Goal: Information Seeking & Learning: Learn about a topic

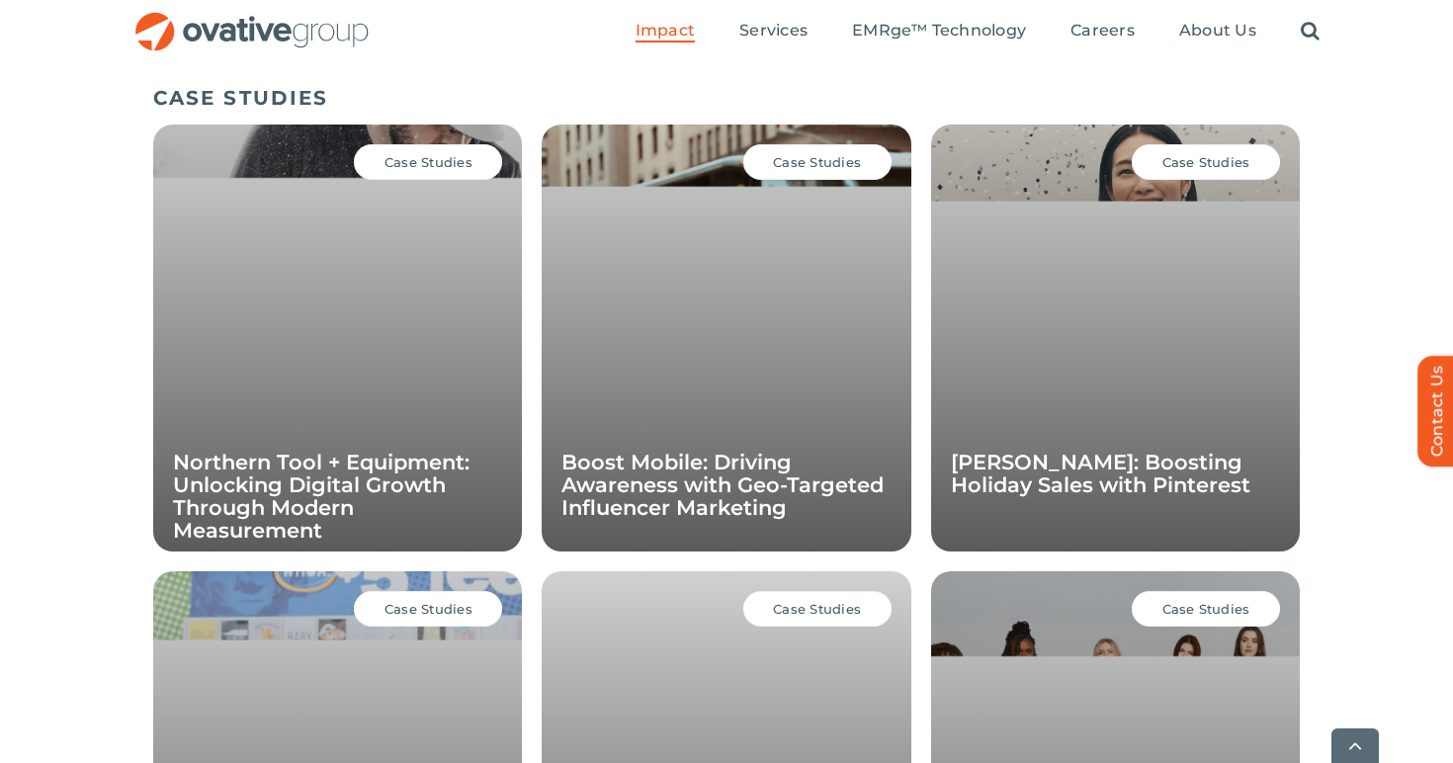
scroll to position [1390, 0]
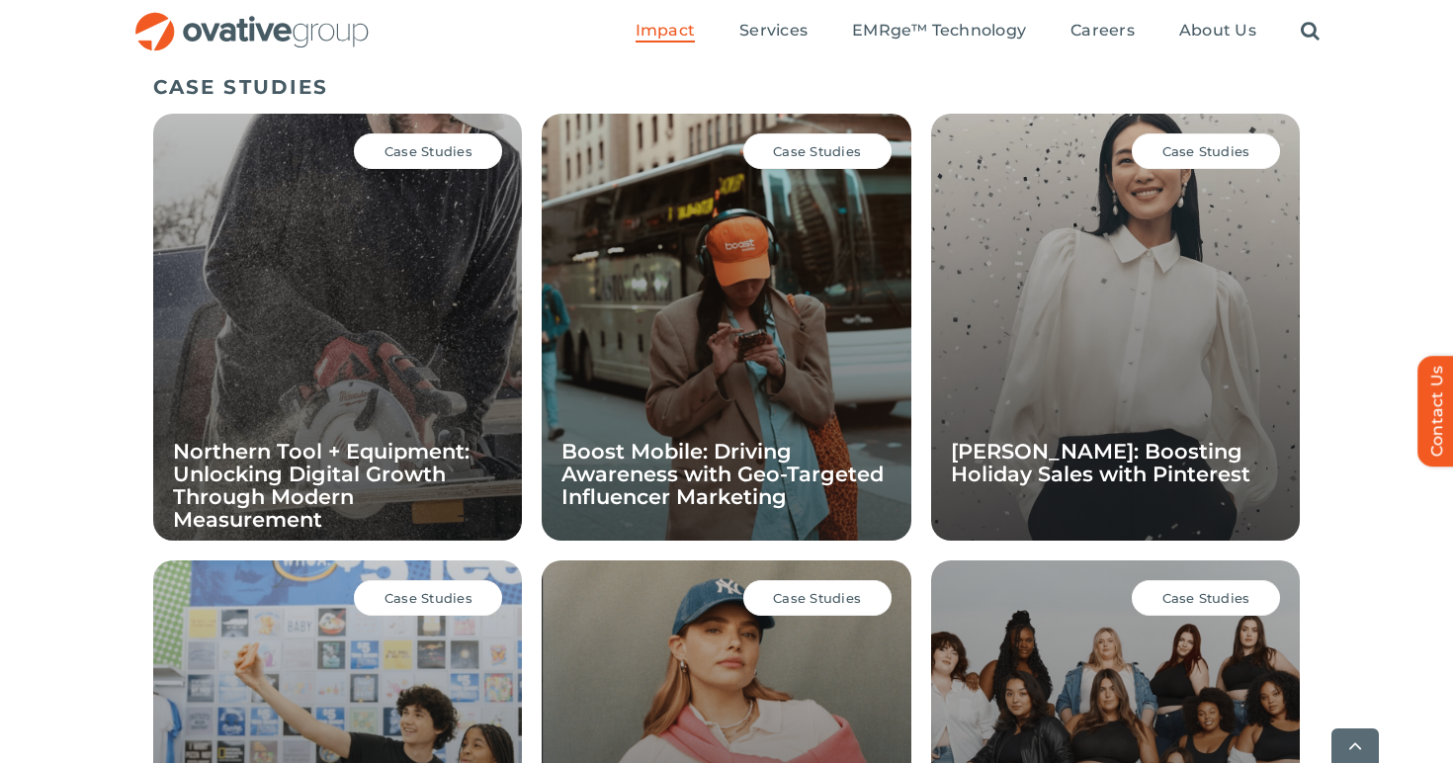
click at [1216, 165] on div "Case Studies" at bounding box center [1206, 151] width 148 height 36
click at [1207, 156] on span "Case Studies" at bounding box center [1207, 151] width 88 height 16
click at [1079, 364] on div "Case Studies Ann Taylor: Boosting Holiday Sales with Pinterest" at bounding box center [1115, 327] width 369 height 427
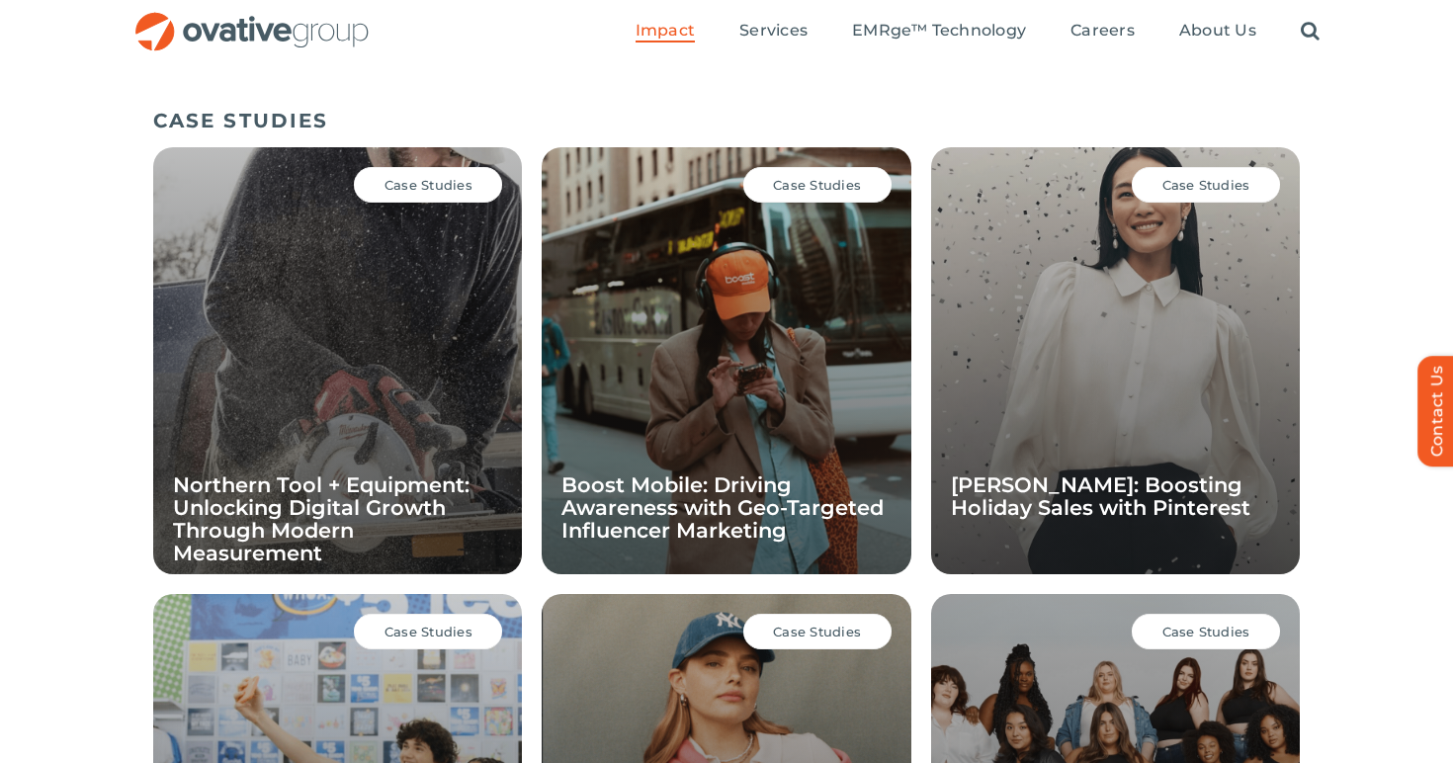
scroll to position [1228, 0]
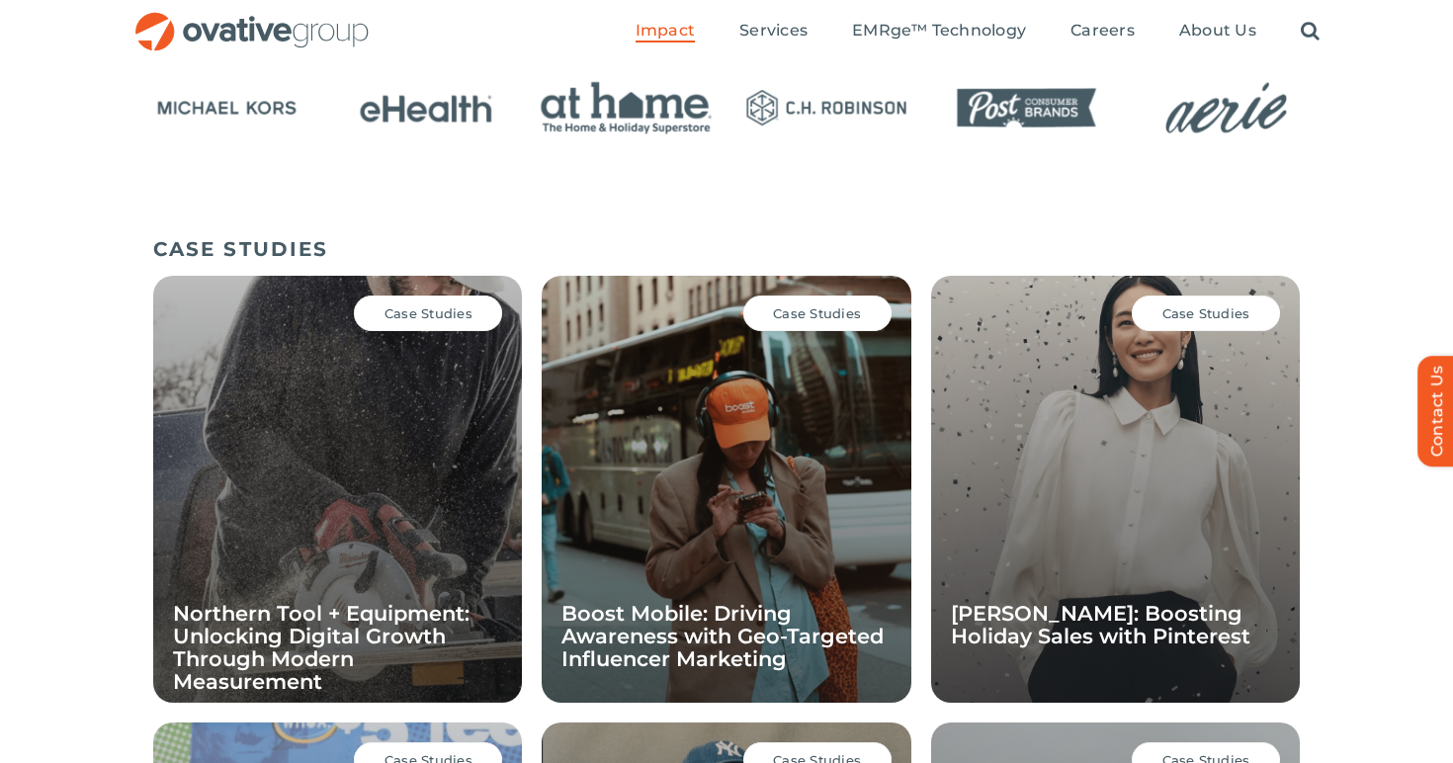
click at [1174, 315] on span "Case Studies" at bounding box center [1207, 314] width 88 height 16
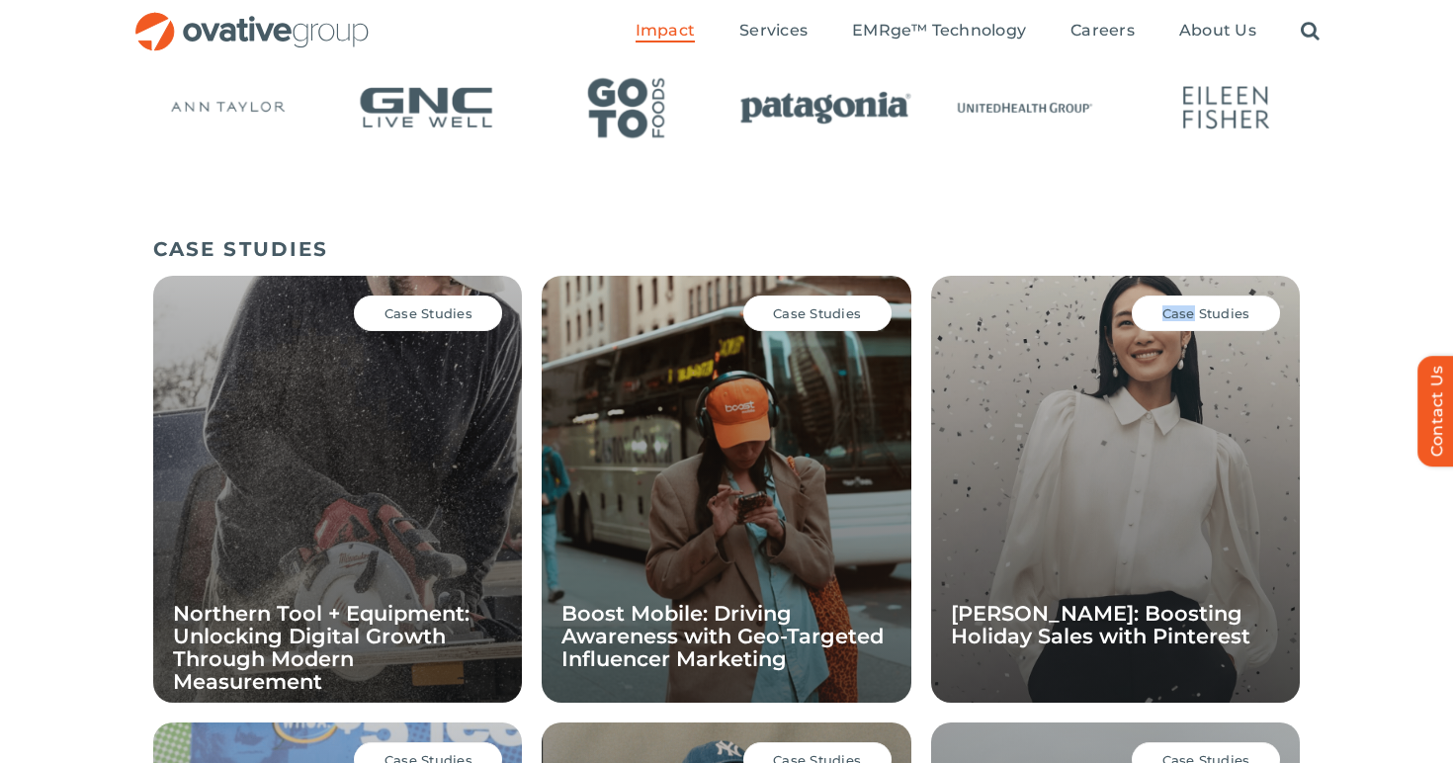
click at [1174, 315] on span "Case Studies" at bounding box center [1207, 314] width 88 height 16
click at [438, 312] on span "Case Studies" at bounding box center [429, 314] width 88 height 16
click at [285, 244] on h5 "CASE STUDIES" at bounding box center [726, 249] width 1147 height 24
click at [400, 319] on span "Case Studies" at bounding box center [429, 314] width 88 height 16
click at [401, 586] on div "Case Studies Northern Tool + Equipment: Unlocking Digital Growth Through Modern…" at bounding box center [337, 489] width 369 height 427
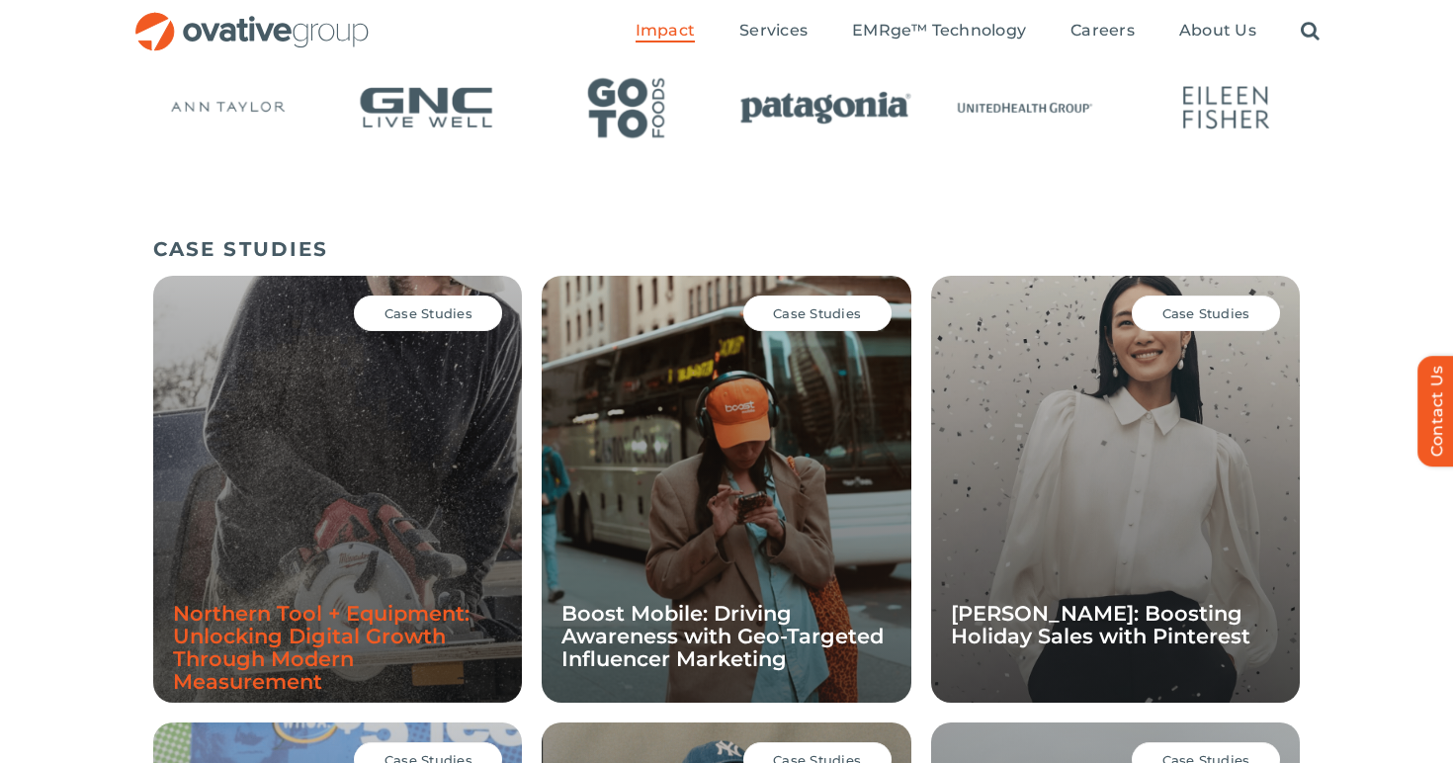
click at [358, 614] on link "Northern Tool + Equipment: Unlocking Digital Growth Through Modern Measurement" at bounding box center [321, 647] width 297 height 93
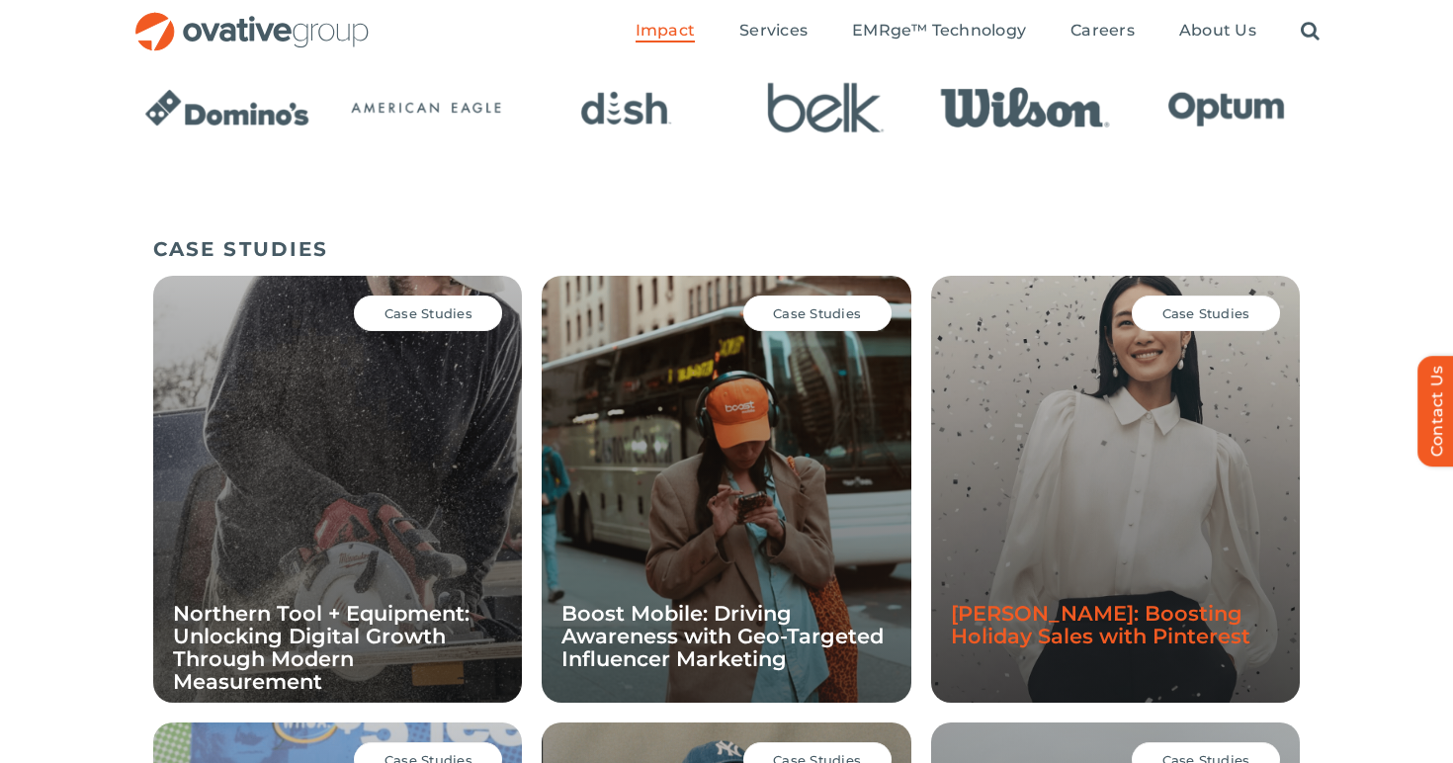
click at [1020, 621] on link "Ann Taylor: Boosting Holiday Sales with Pinterest" at bounding box center [1101, 624] width 300 height 47
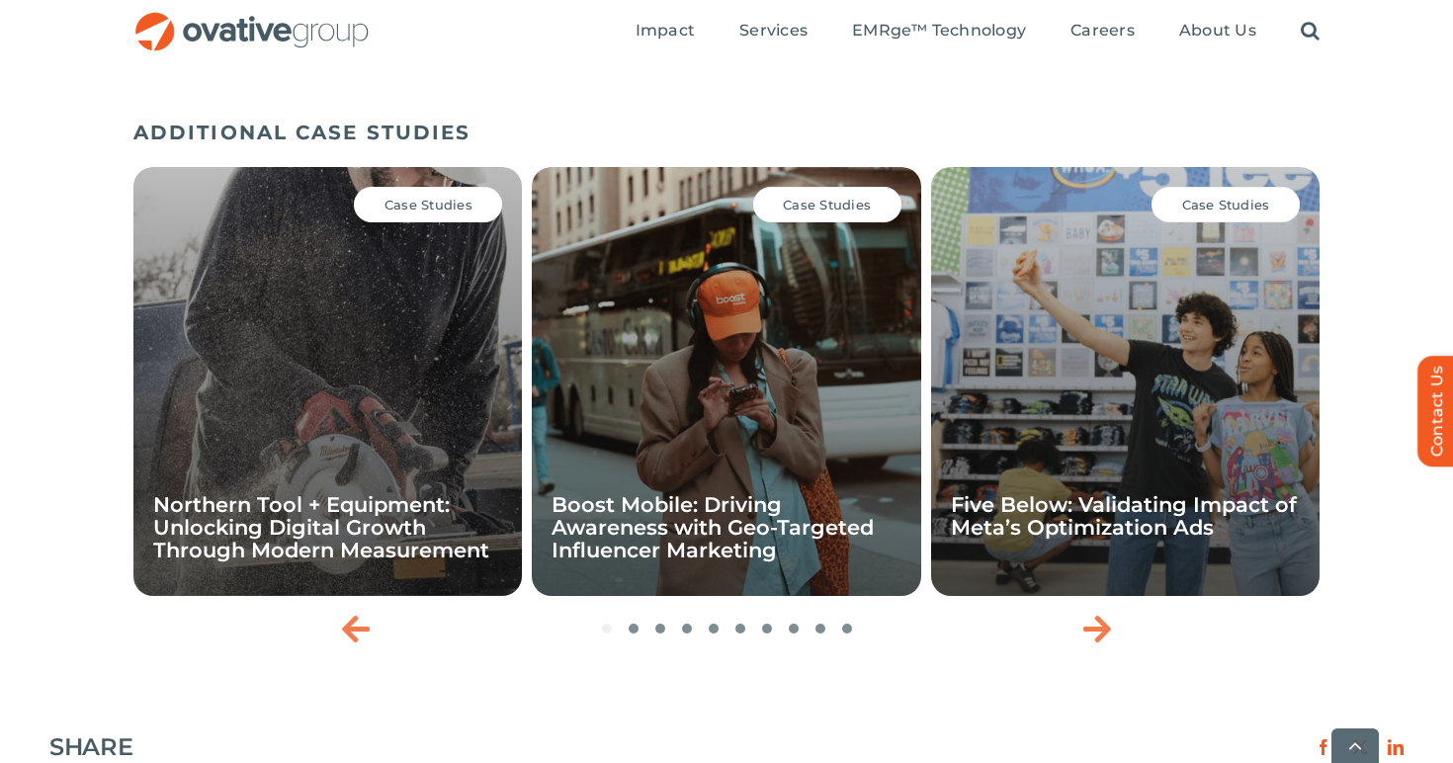
scroll to position [2542, 0]
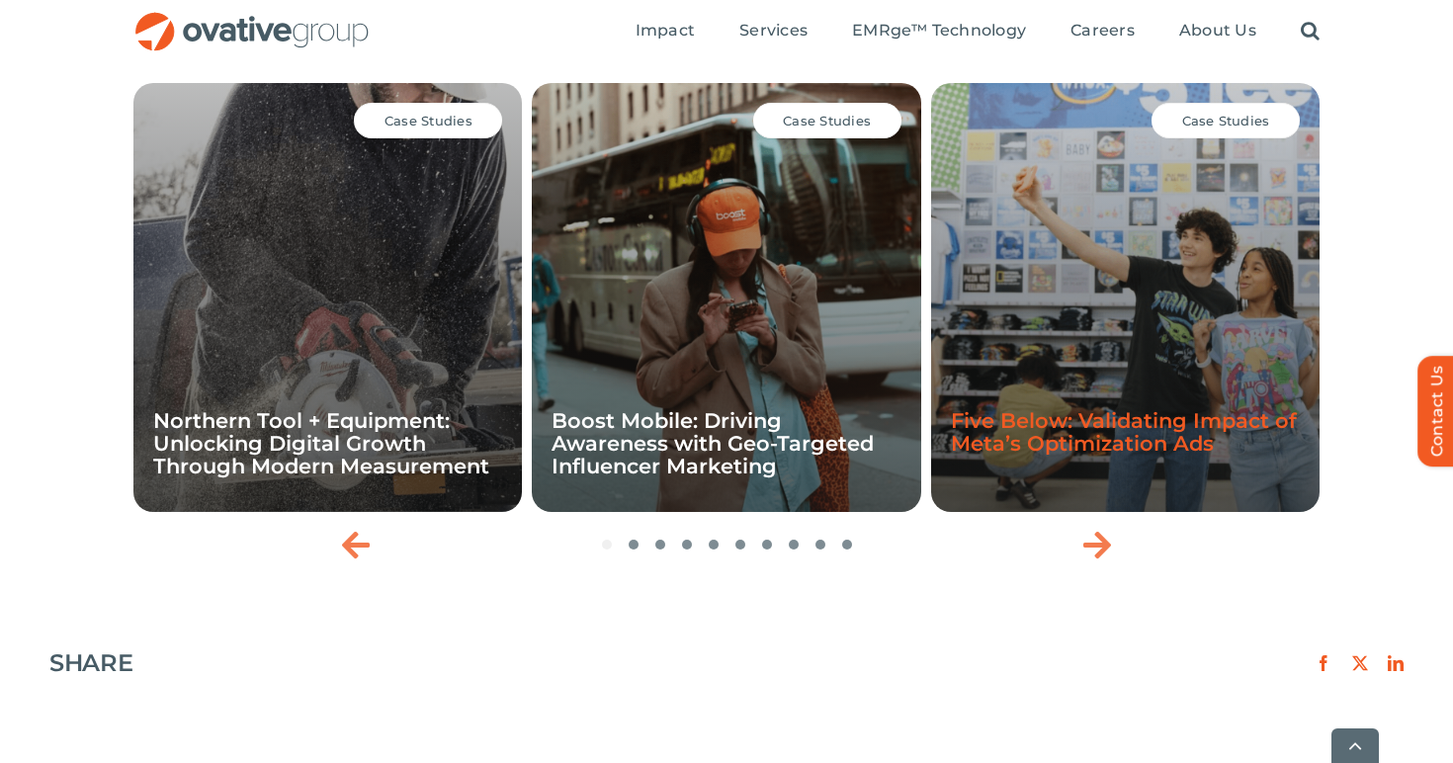
click at [992, 442] on link "Five Below: Validating Impact of Meta’s Optimization Ads" at bounding box center [1124, 431] width 346 height 47
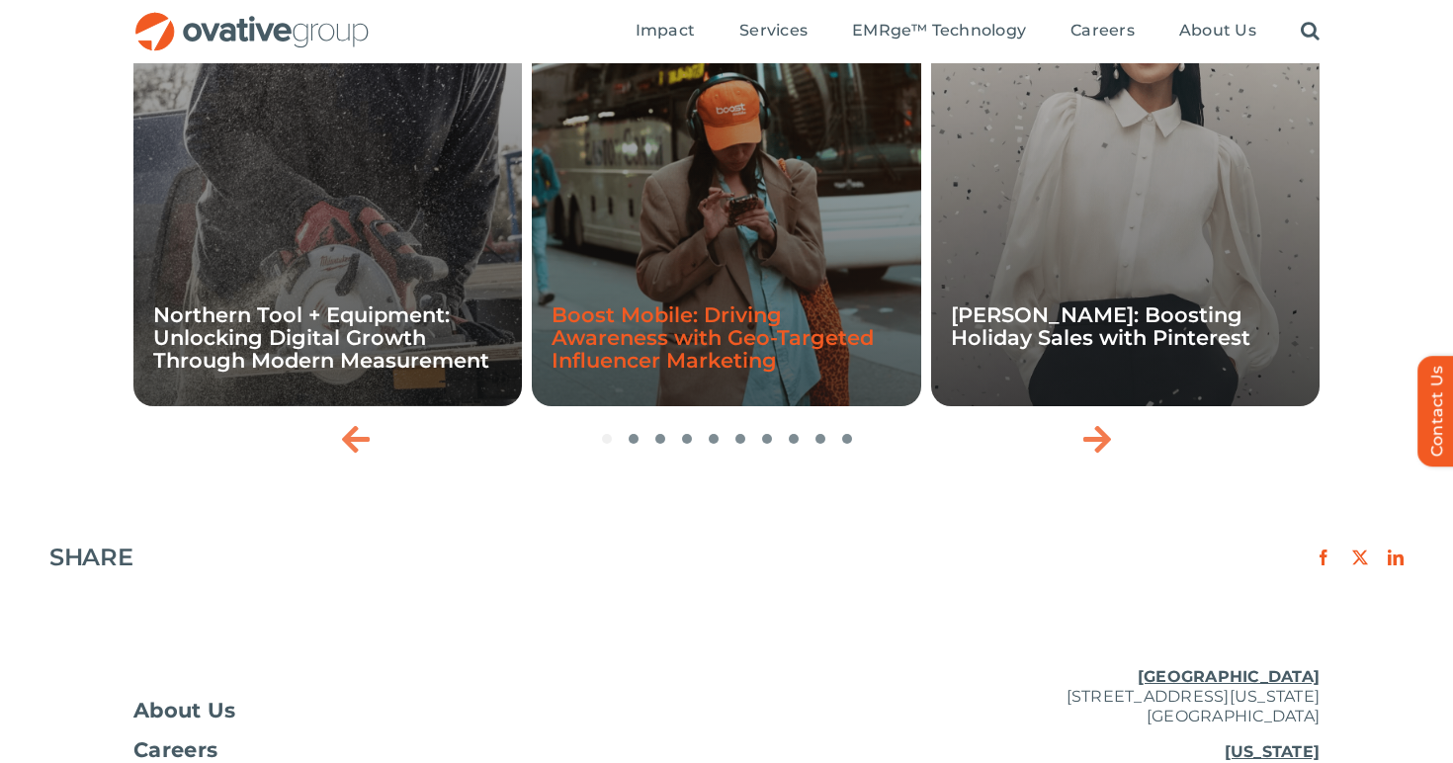
scroll to position [2765, 0]
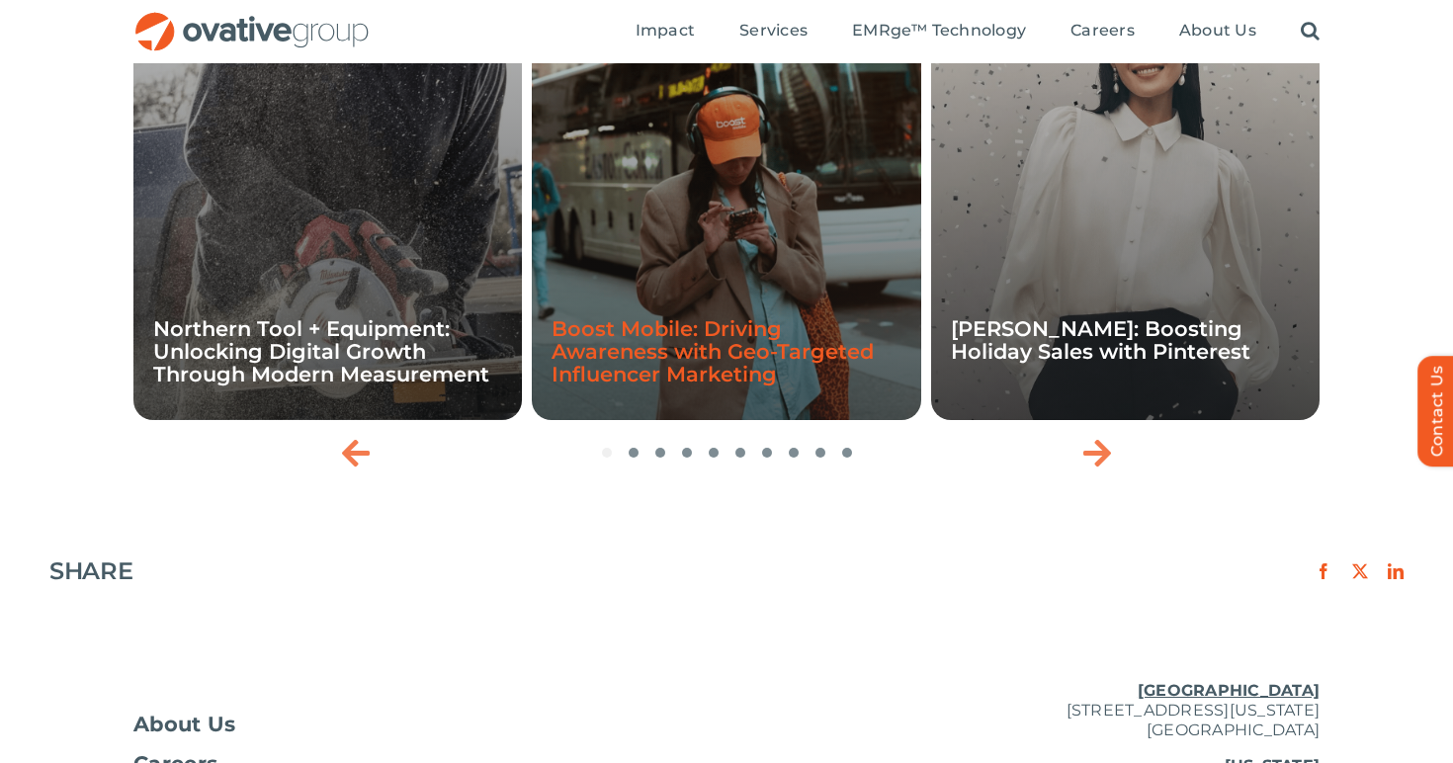
click at [748, 351] on link "Boost Mobile: Driving Awareness with Geo-Targeted Influencer Marketing" at bounding box center [713, 351] width 322 height 70
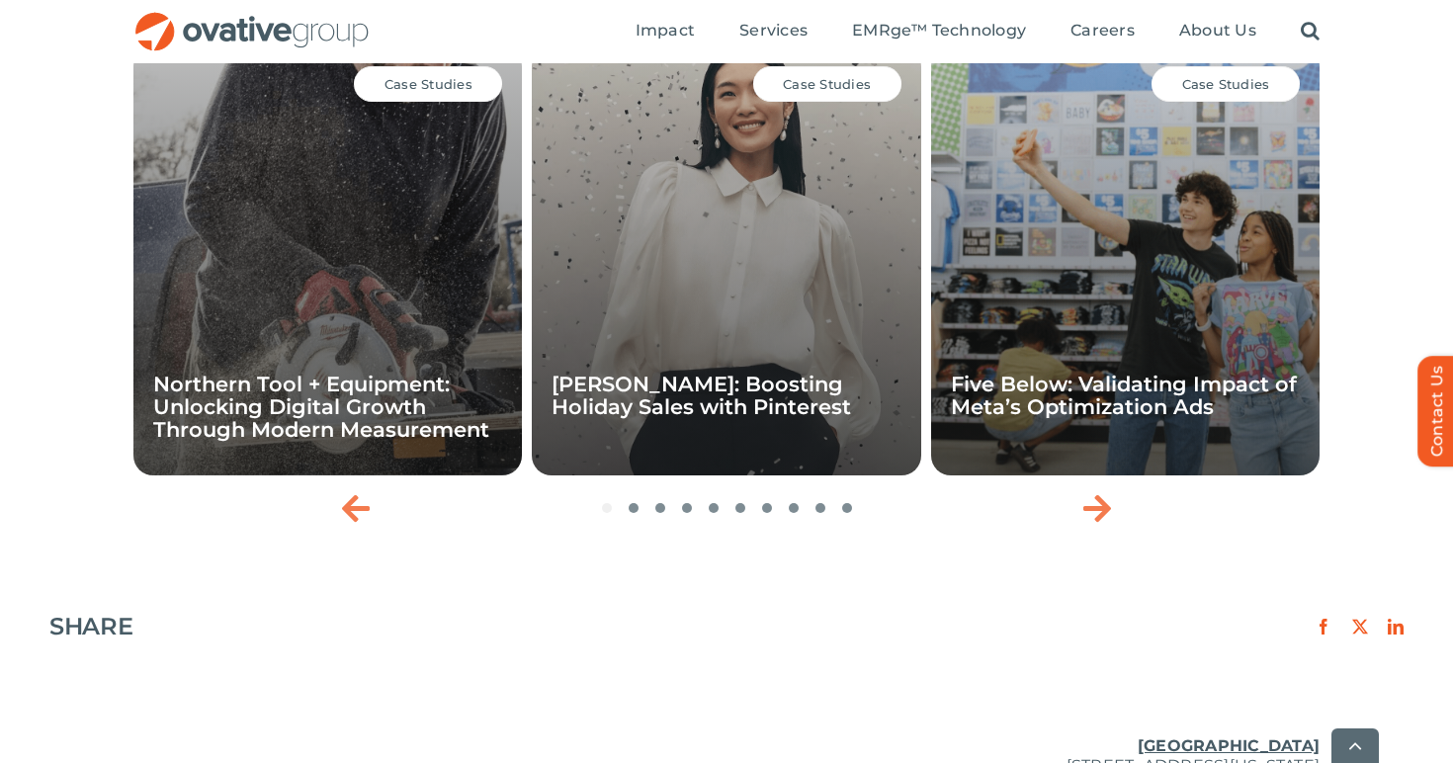
scroll to position [2990, 0]
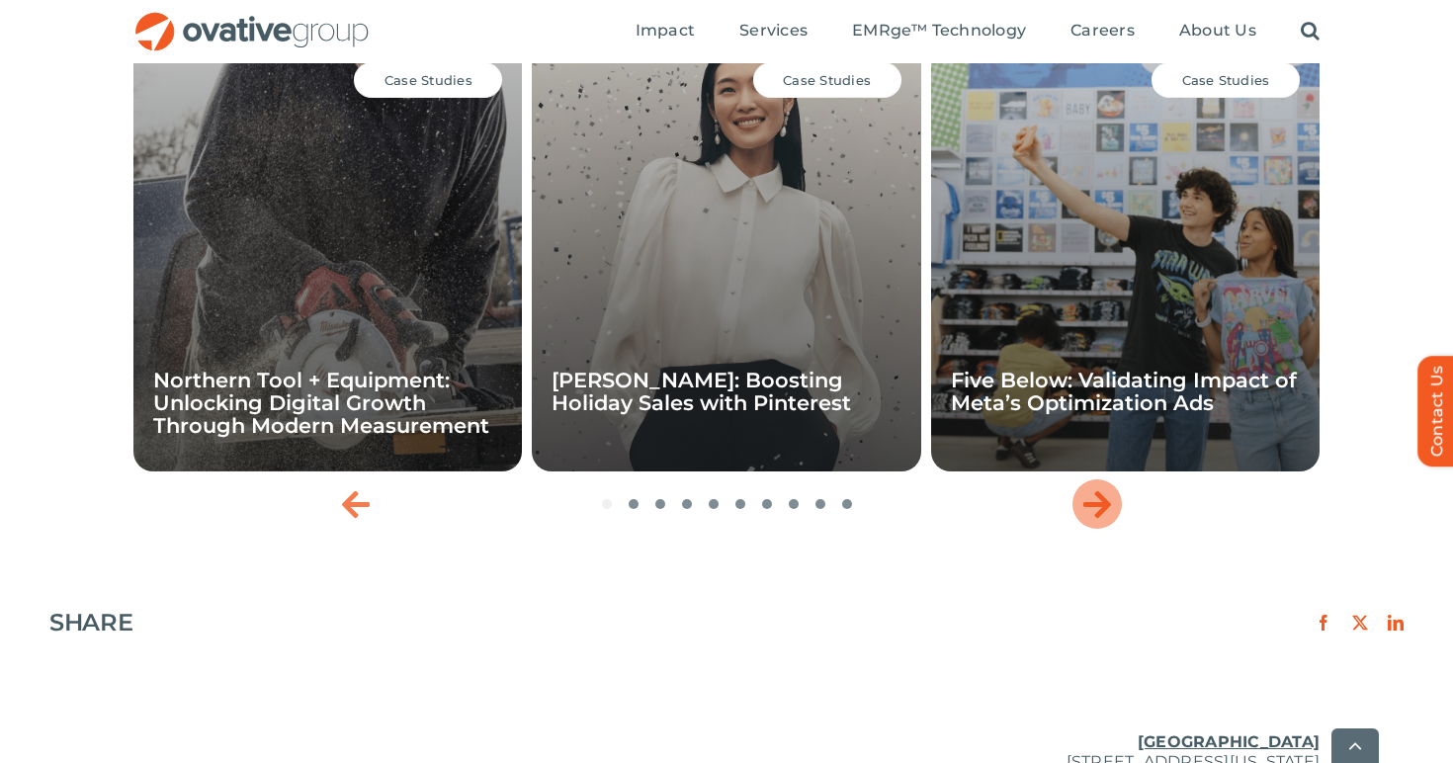
click at [1116, 520] on div "Next slide" at bounding box center [1097, 504] width 49 height 49
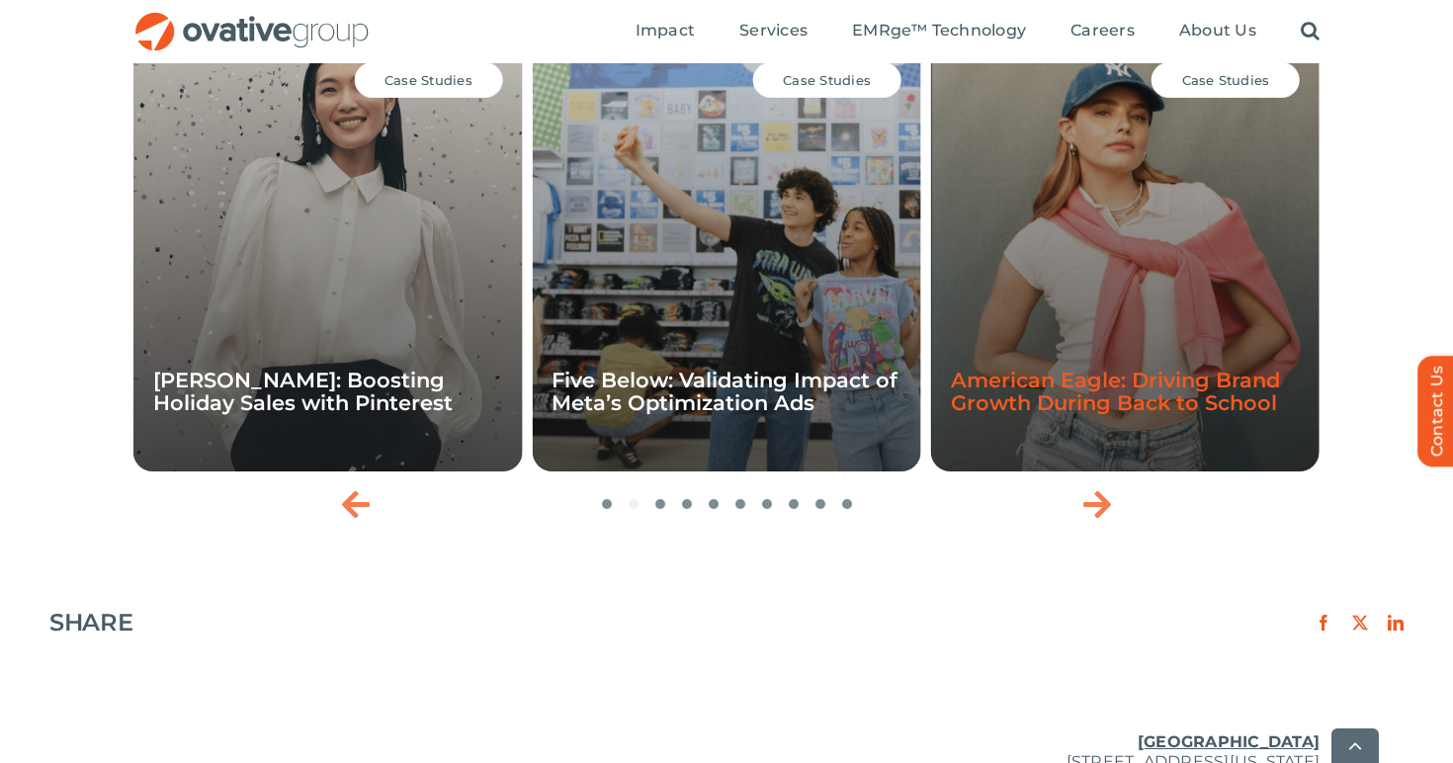
click at [1073, 404] on link "American Eagle: Driving Brand Growth During Back to School" at bounding box center [1115, 391] width 329 height 47
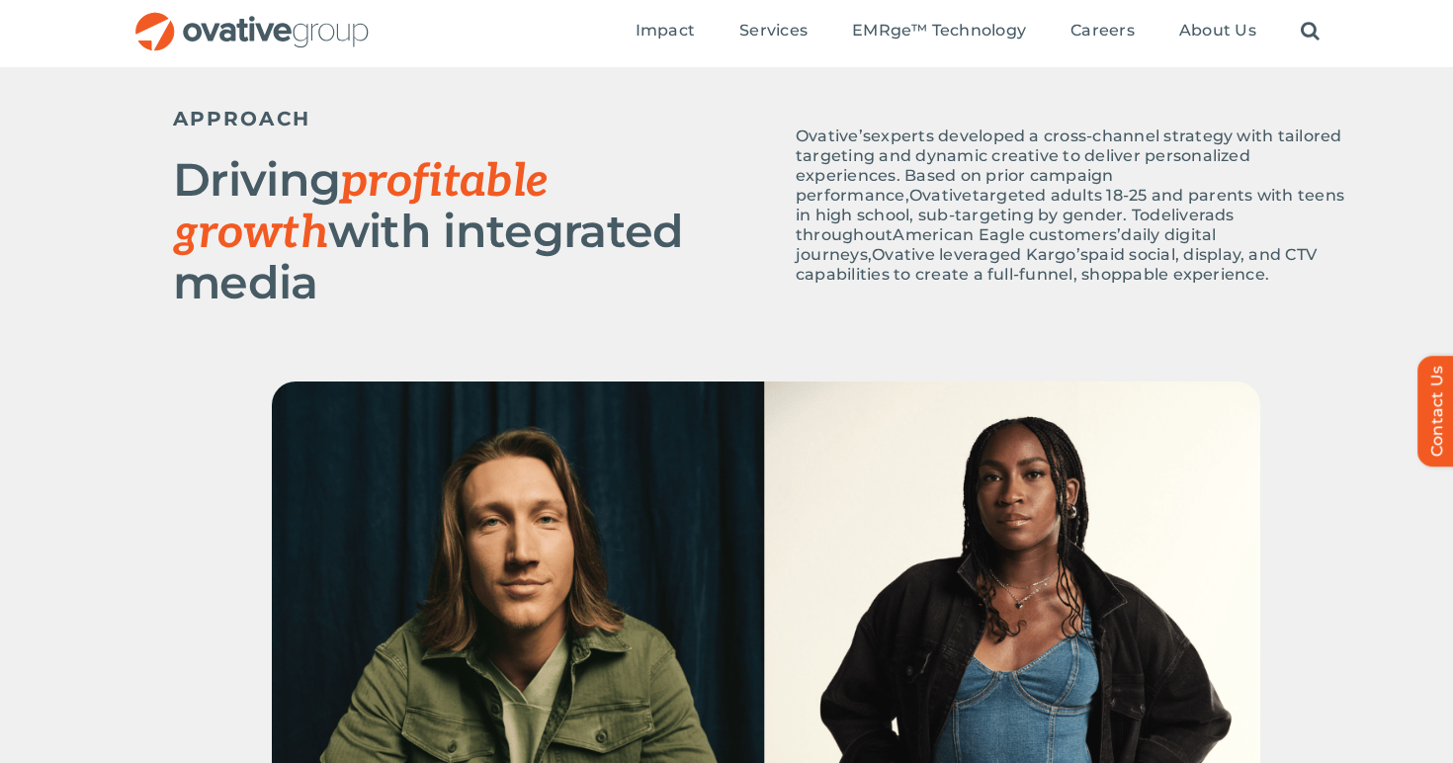
scroll to position [889, 0]
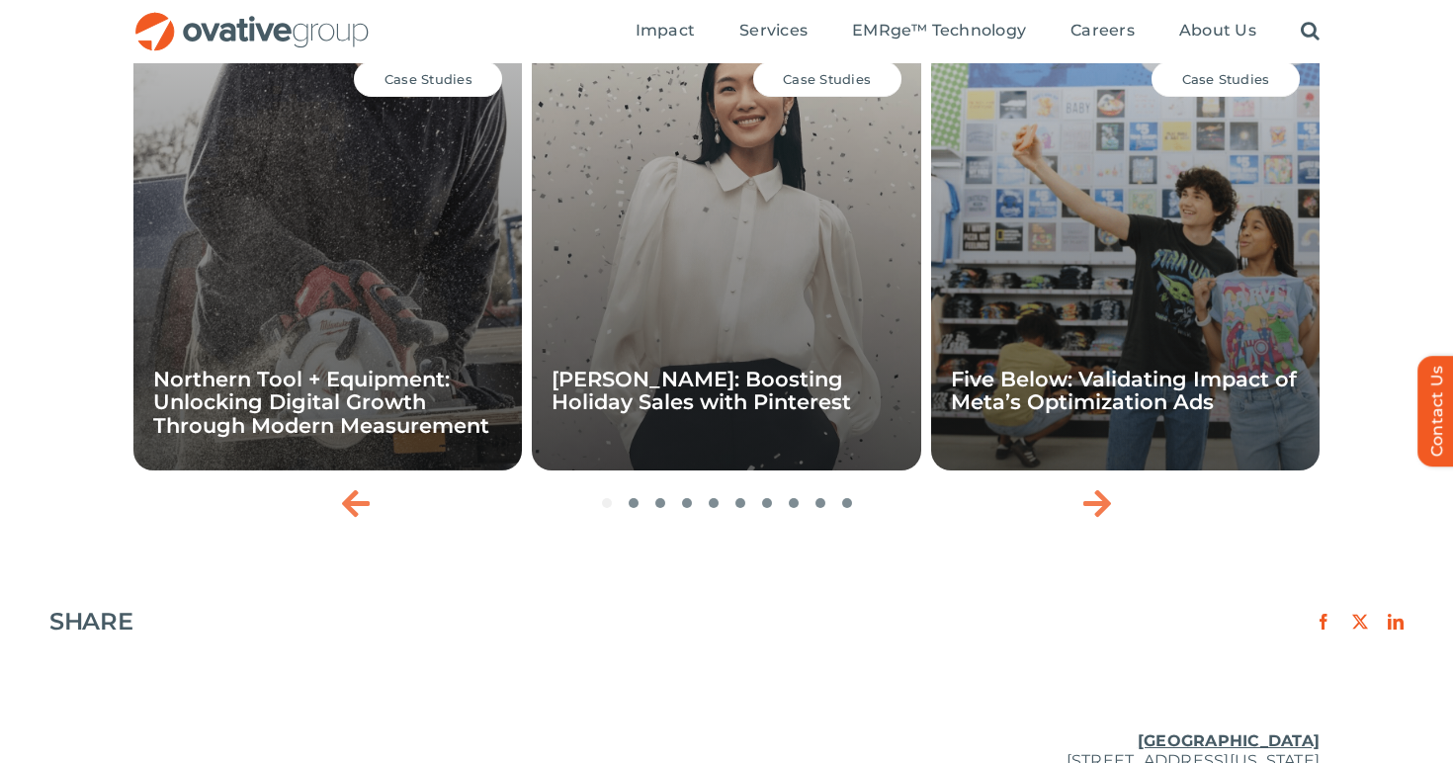
scroll to position [2908, 0]
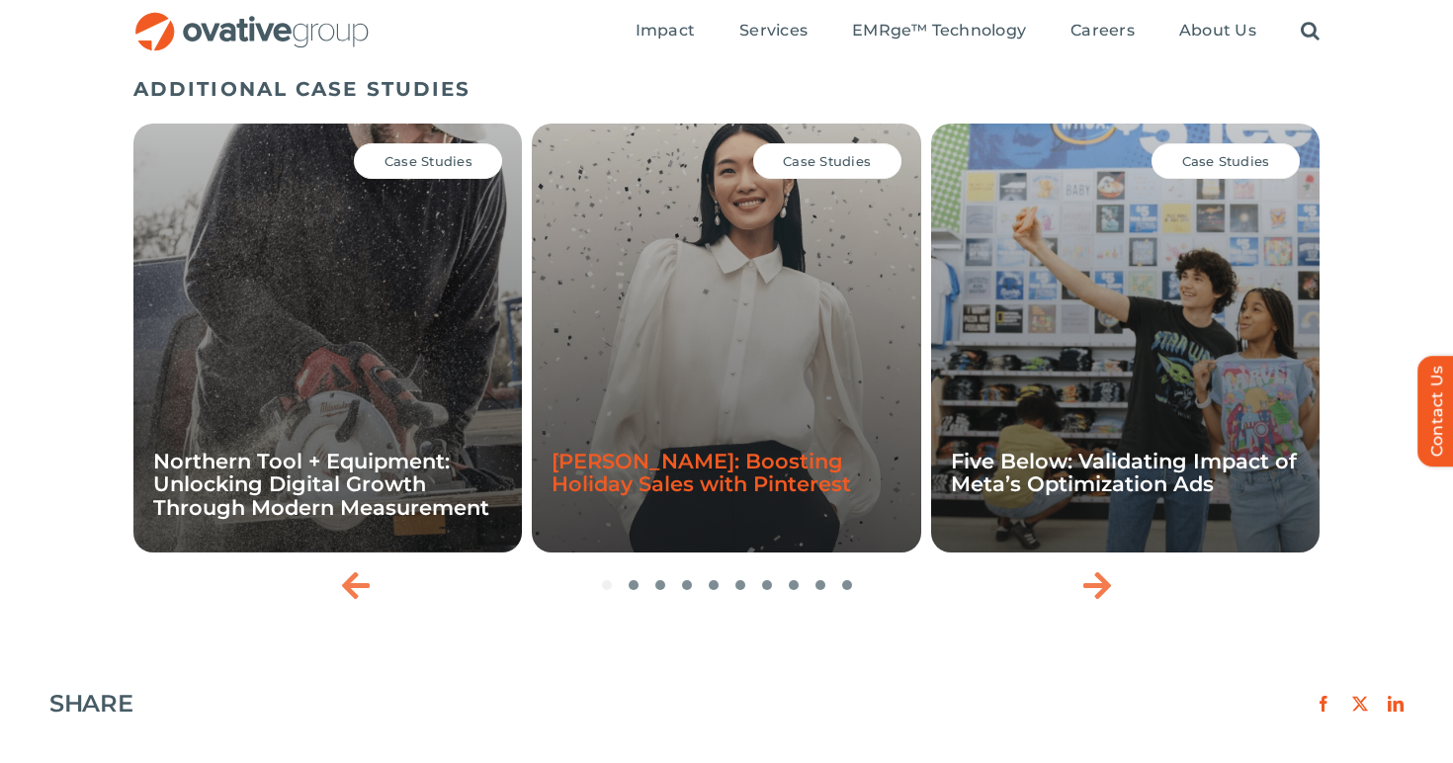
click at [741, 460] on link "[PERSON_NAME]: Boosting Holiday Sales with Pinterest" at bounding box center [702, 472] width 300 height 47
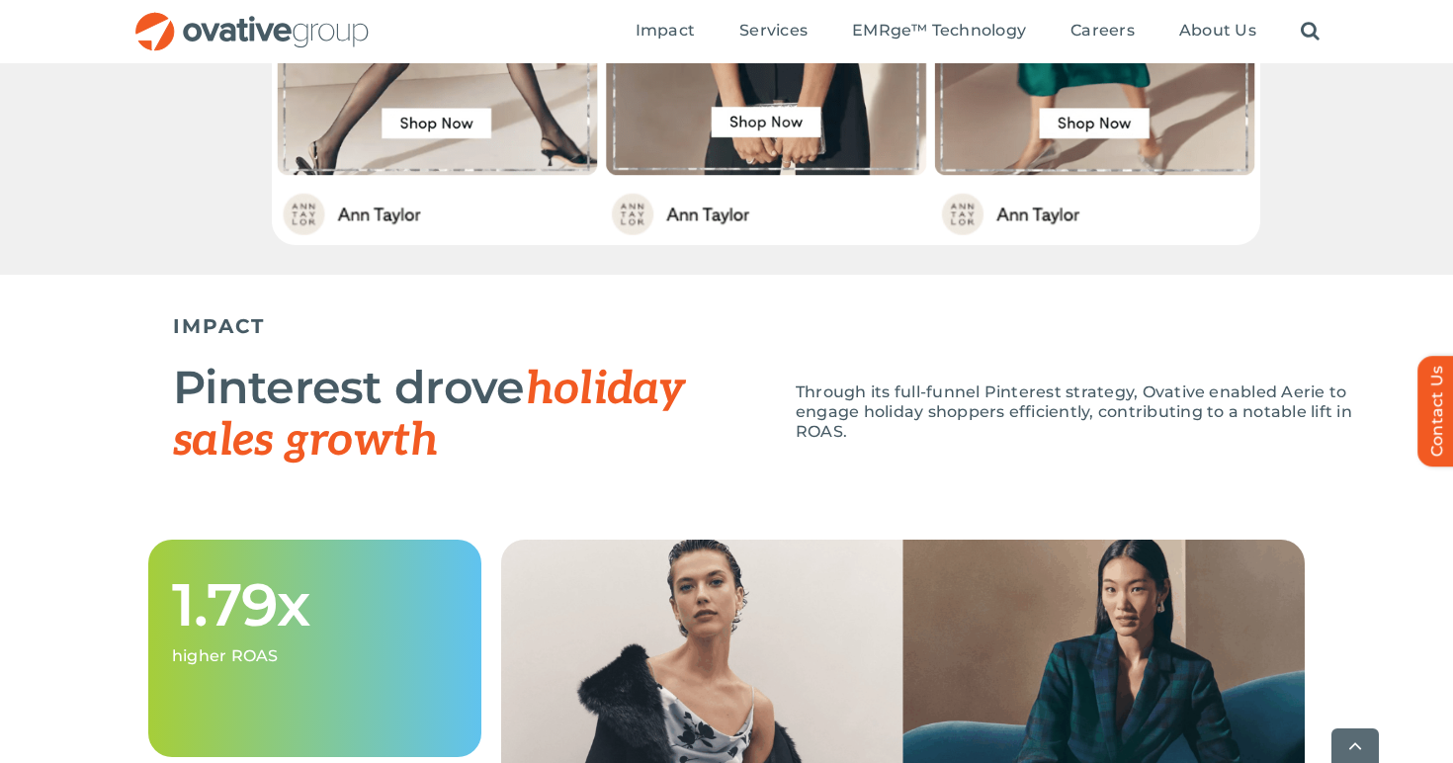
scroll to position [1541, 0]
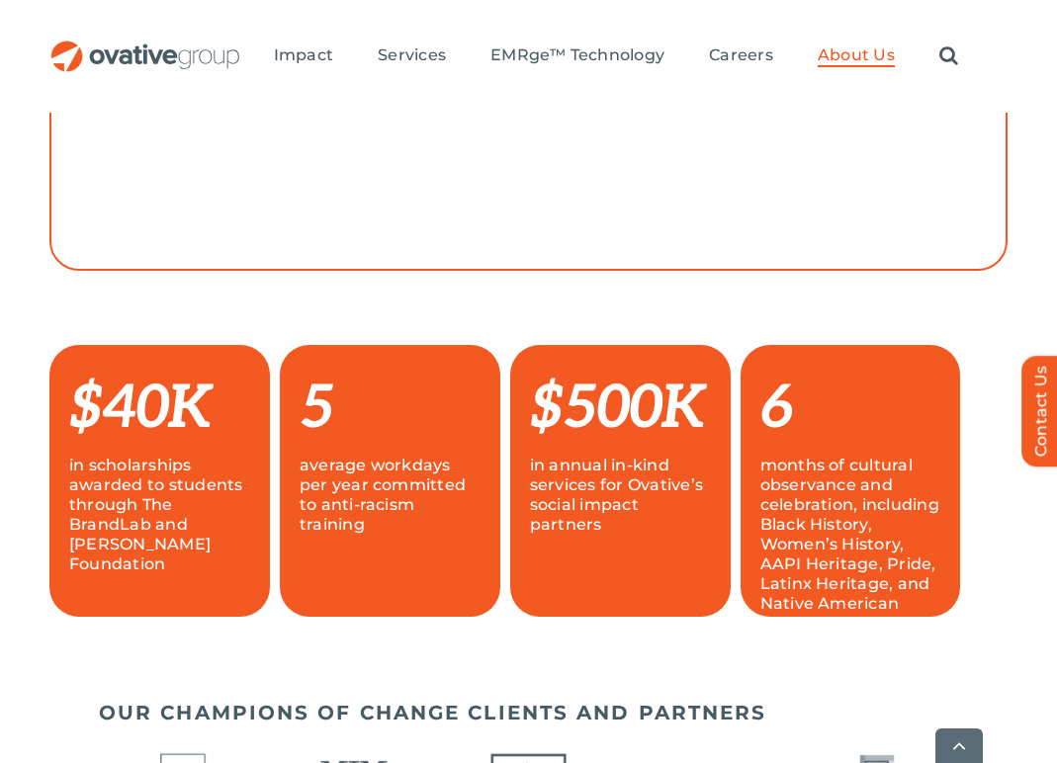
scroll to position [1189, 0]
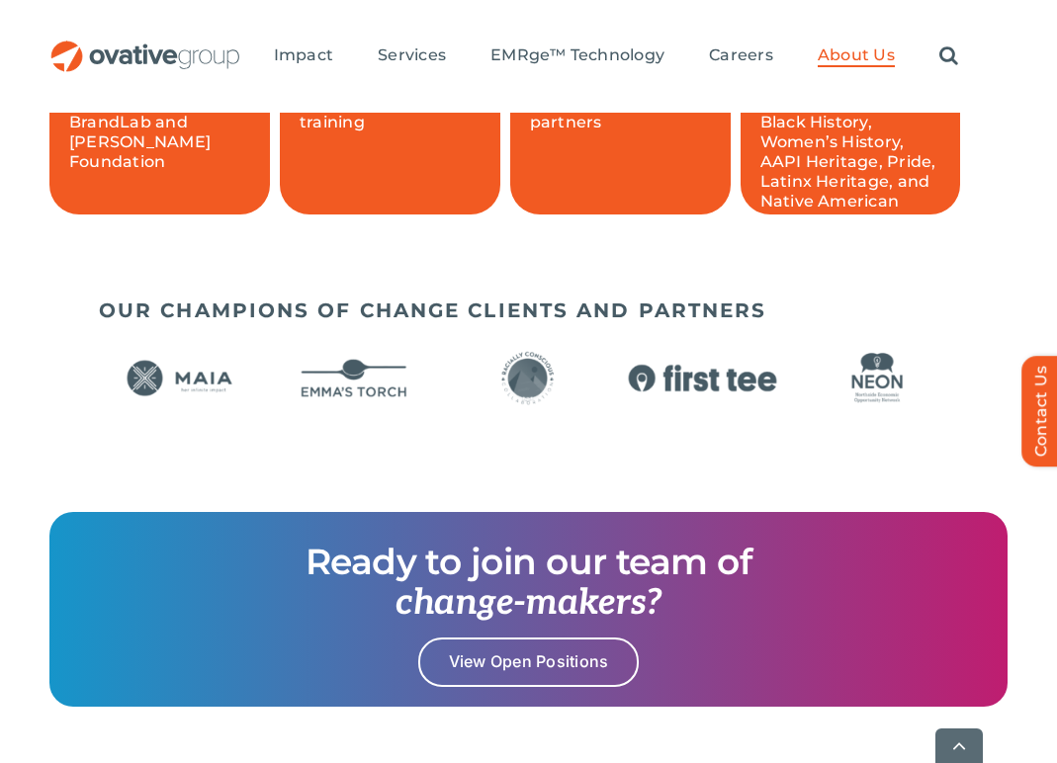
click at [499, 366] on img "23 / 24" at bounding box center [528, 378] width 161 height 66
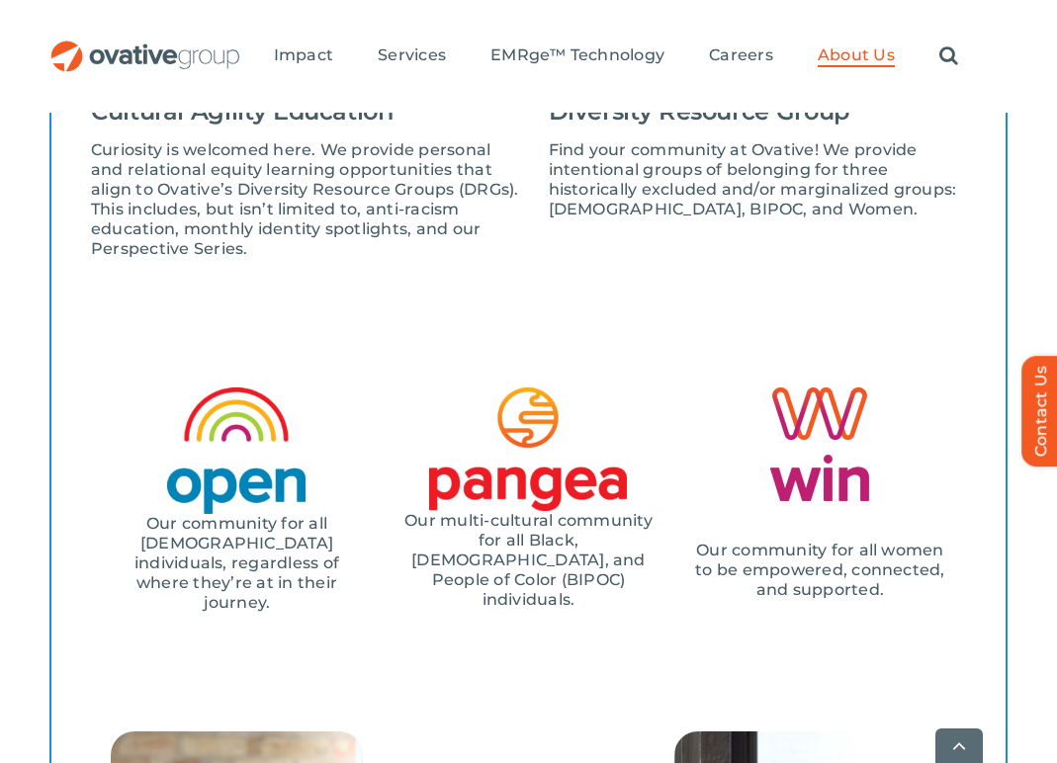
scroll to position [2510, 0]
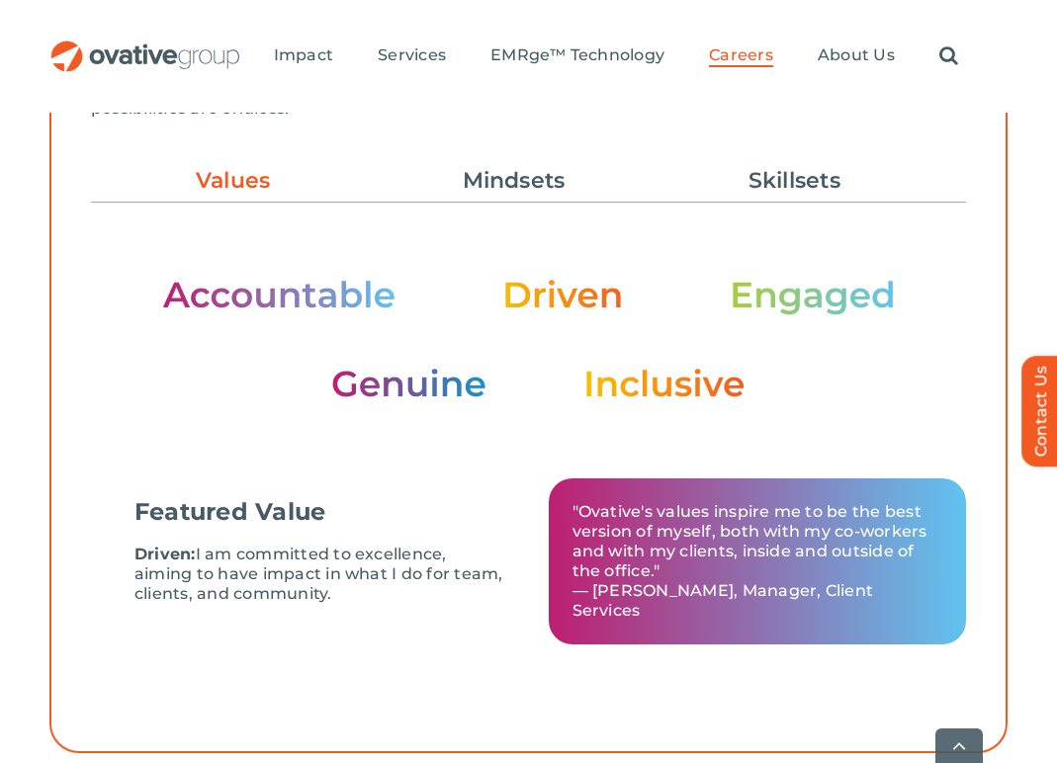
scroll to position [727, 0]
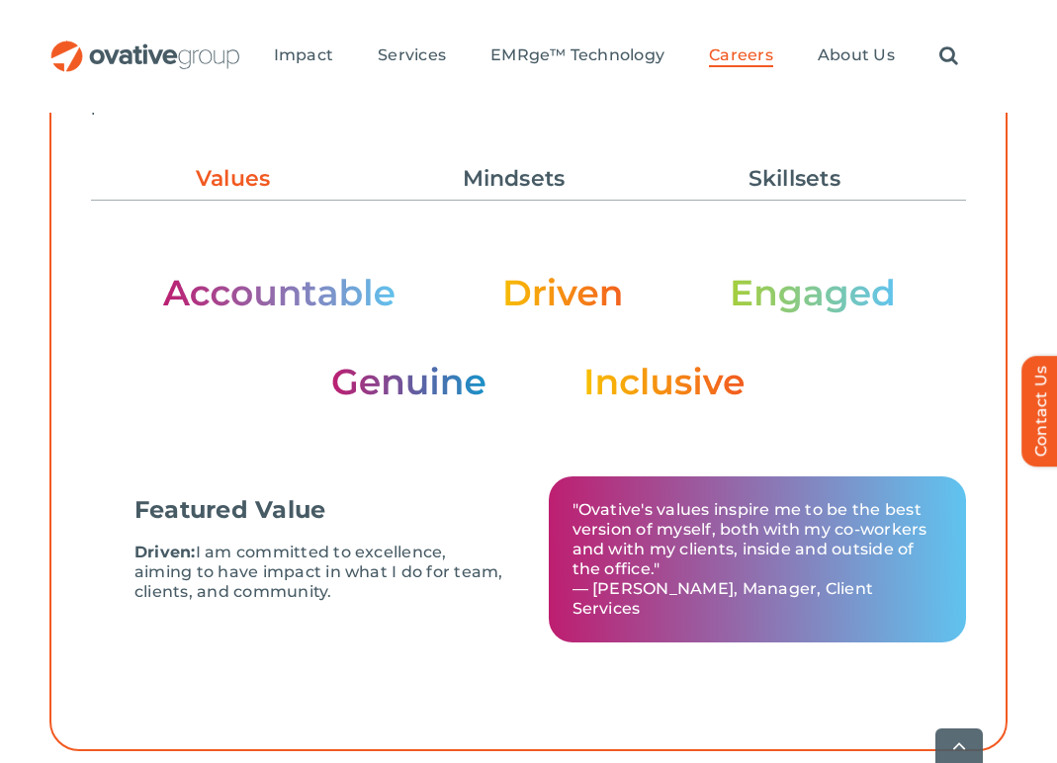
click at [737, 275] on img at bounding box center [529, 337] width 734 height 125
click at [512, 162] on link "Mindsets" at bounding box center [514, 179] width 218 height 34
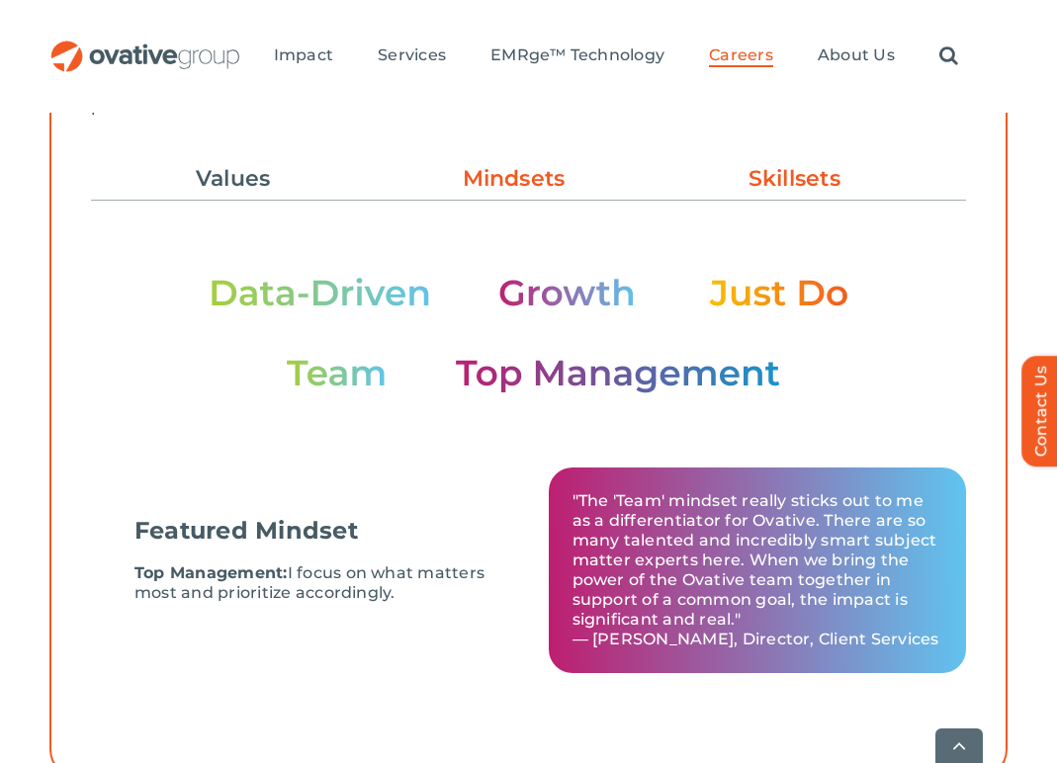
click at [756, 162] on link "Skillsets" at bounding box center [794, 179] width 218 height 34
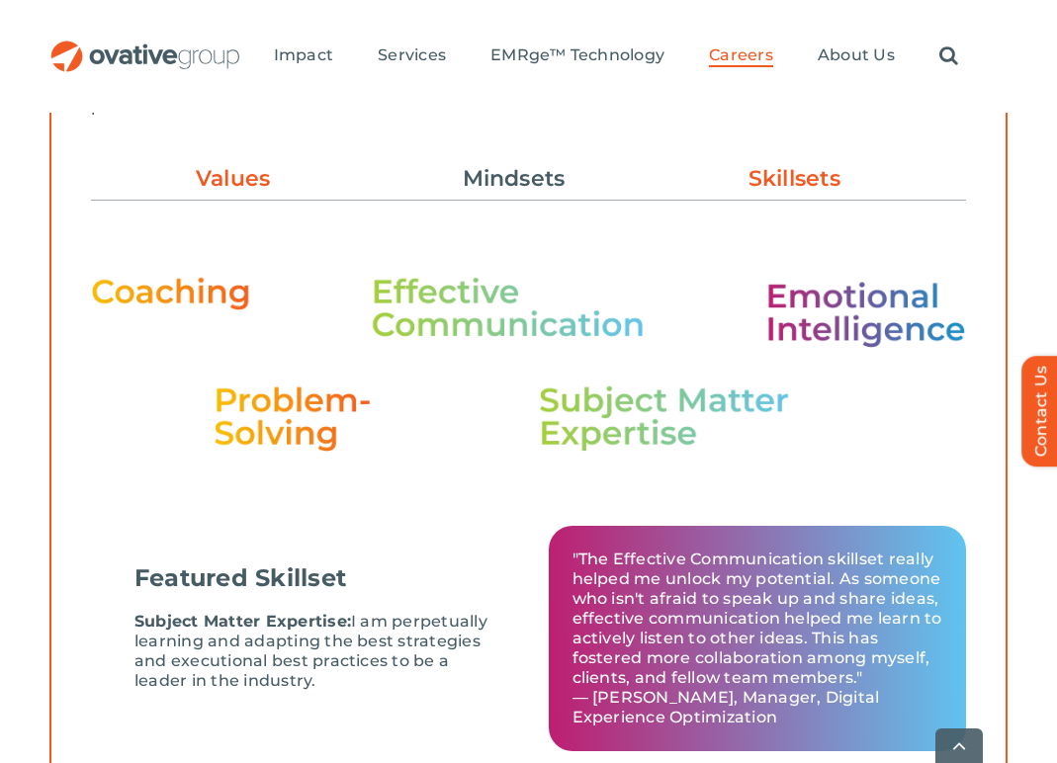
click at [213, 162] on link "Values" at bounding box center [234, 179] width 218 height 34
